Goal: Navigation & Orientation: Find specific page/section

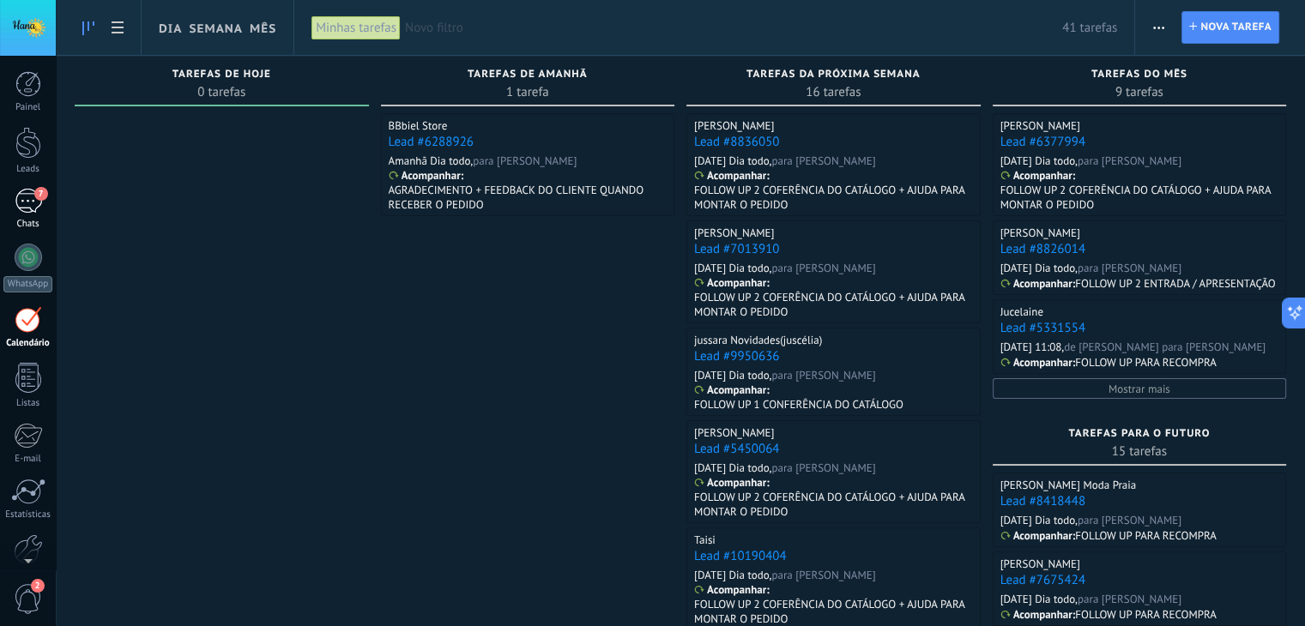
click at [27, 203] on div "7" at bounding box center [28, 201] width 27 height 25
